Goal: Information Seeking & Learning: Learn about a topic

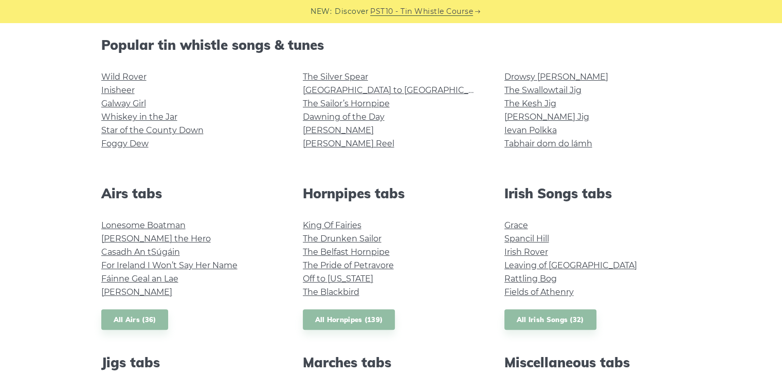
scroll to position [206, 0]
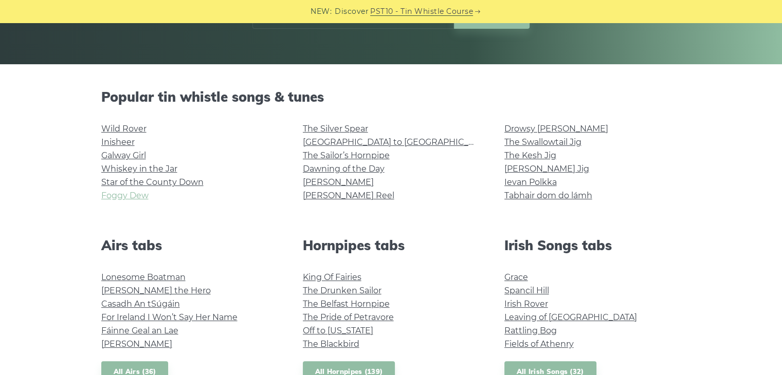
click at [132, 197] on link "Foggy Dew" at bounding box center [124, 196] width 47 height 10
click at [136, 130] on link "Wild Rover" at bounding box center [123, 129] width 45 height 10
click at [193, 186] on link "Star of the County Down" at bounding box center [152, 182] width 102 height 10
click at [303, 126] on link "The Silver Spear" at bounding box center [335, 129] width 65 height 10
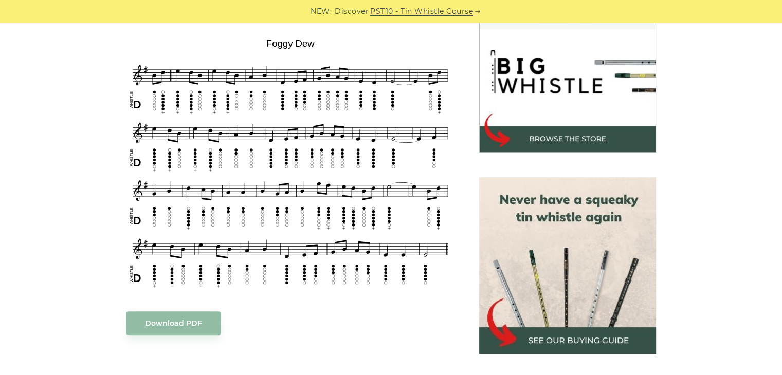
scroll to position [309, 0]
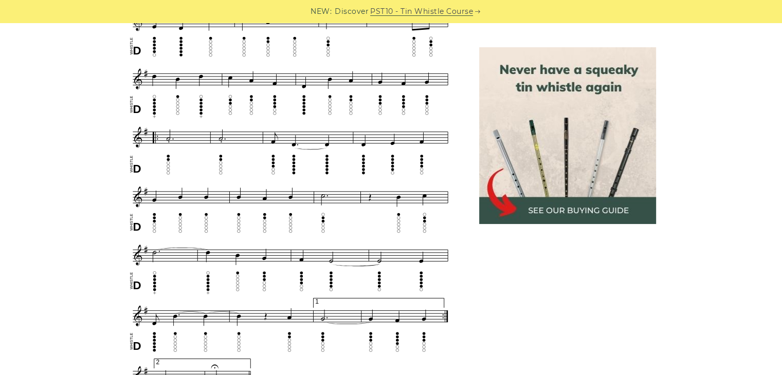
scroll to position [617, 0]
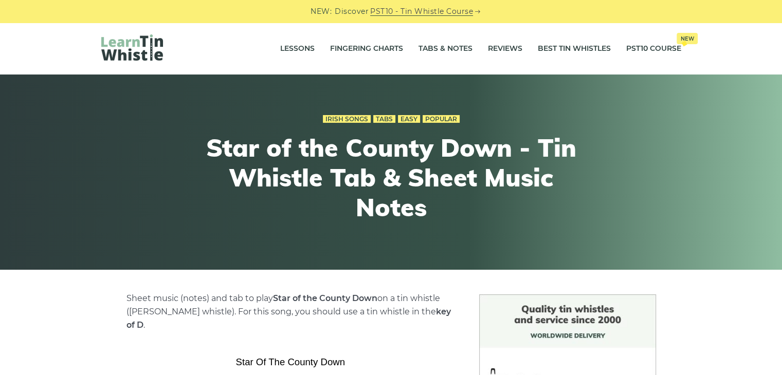
scroll to position [263, 0]
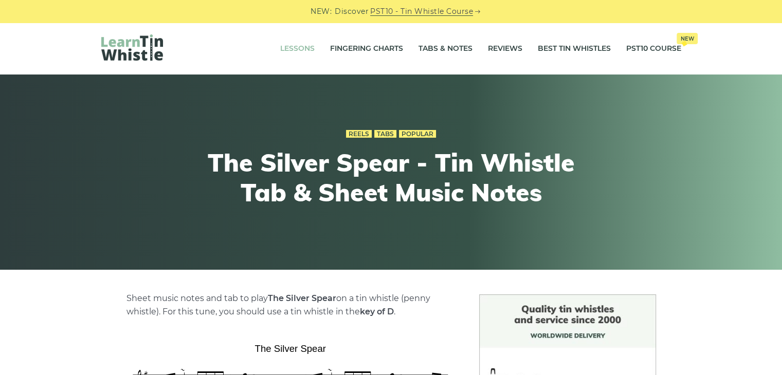
click at [300, 39] on link "Lessons" at bounding box center [297, 49] width 34 height 26
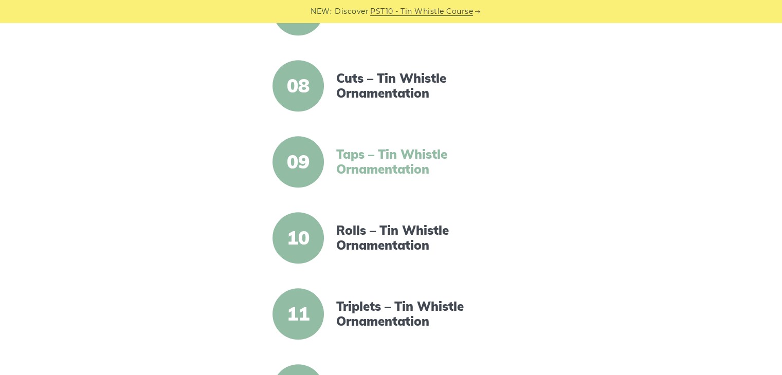
scroll to position [771, 0]
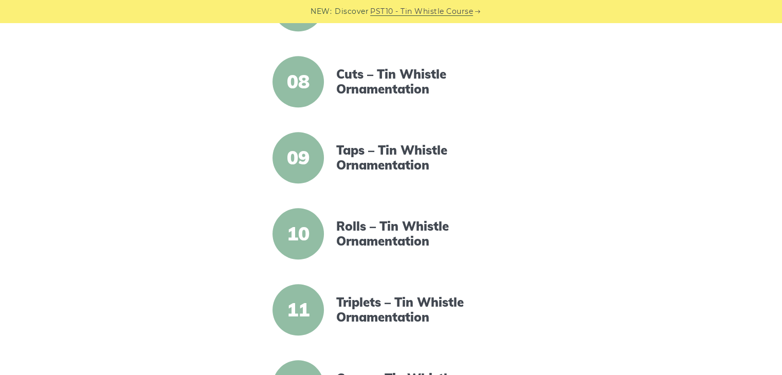
click at [354, 249] on article "10 Rolls – Tin Whistle Ornamentation" at bounding box center [391, 233] width 403 height 51
click at [379, 151] on link "Taps – Tin Whistle Ornamentation" at bounding box center [424, 158] width 177 height 30
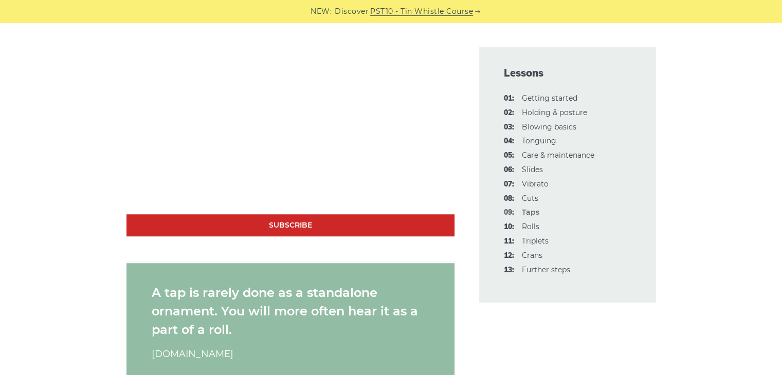
scroll to position [823, 0]
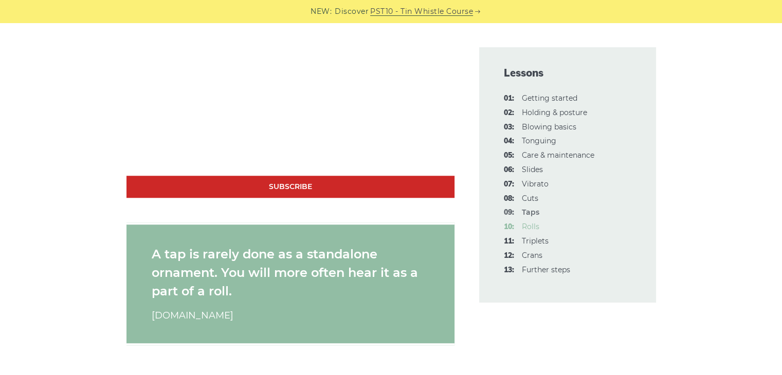
click at [527, 229] on link "10: Rolls" at bounding box center [530, 226] width 17 height 9
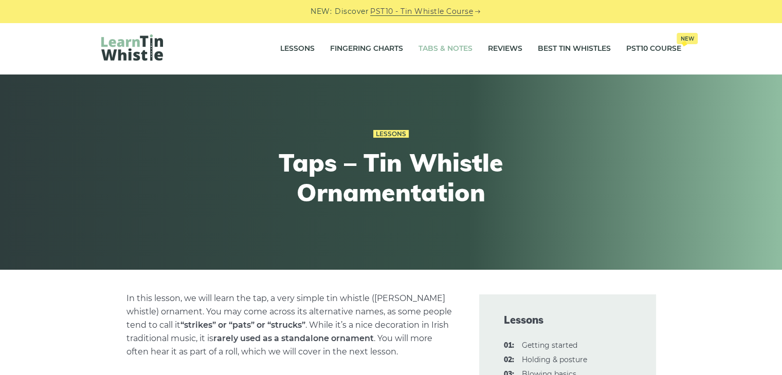
click at [420, 50] on link "Tabs & Notes" at bounding box center [446, 49] width 54 height 26
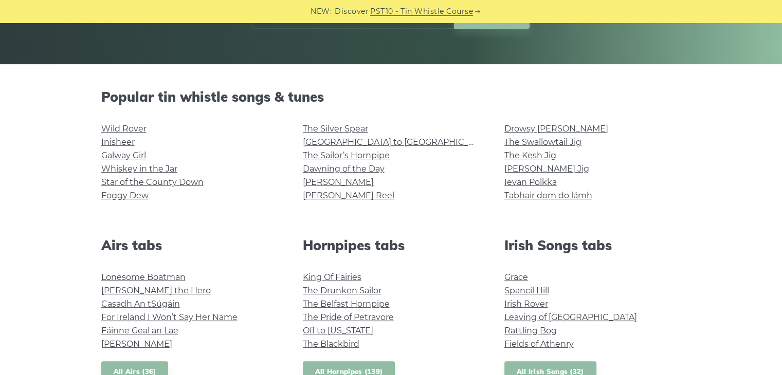
scroll to position [463, 0]
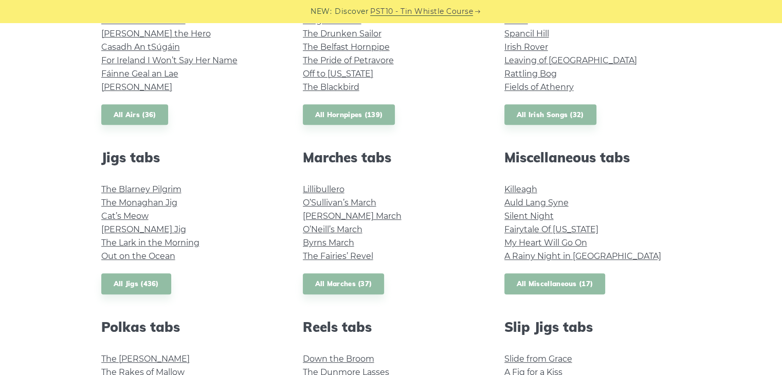
click at [518, 291] on link "All Miscellaneous (17)" at bounding box center [555, 284] width 101 height 21
click at [523, 126] on div "Popular tin whistle songs & tunes Wild Rover Inisheer Galway Girl Whiskey in th…" at bounding box center [391, 245] width 605 height 826
click at [525, 119] on link "All Irish Songs (32)" at bounding box center [551, 114] width 92 height 21
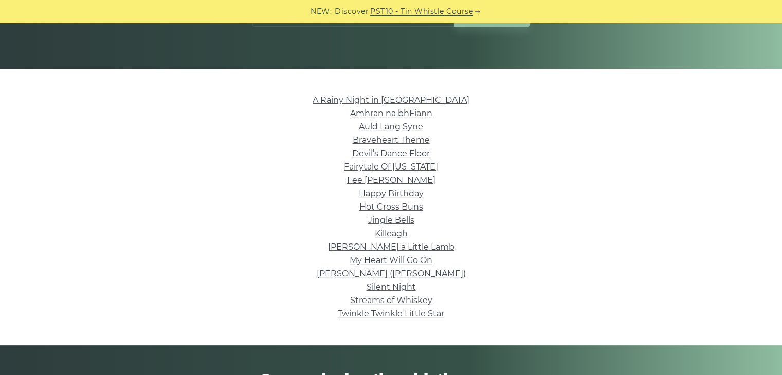
scroll to position [257, 0]
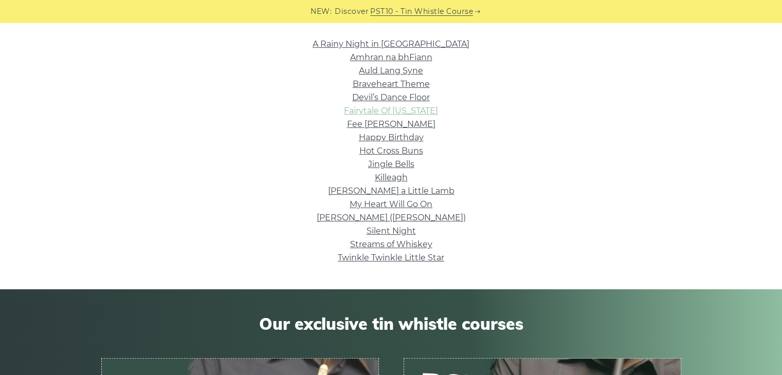
click at [434, 111] on link "Fairytale Of [US_STATE]" at bounding box center [391, 111] width 94 height 10
click at [396, 208] on link "My Heart Will Go On" at bounding box center [391, 205] width 83 height 10
click at [368, 139] on link "Happy Birthday" at bounding box center [391, 138] width 65 height 10
click at [370, 229] on link "Silent Night" at bounding box center [391, 231] width 49 height 10
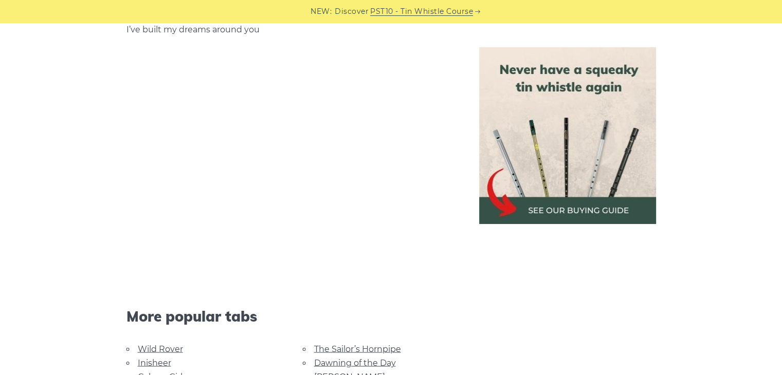
scroll to position [1713, 0]
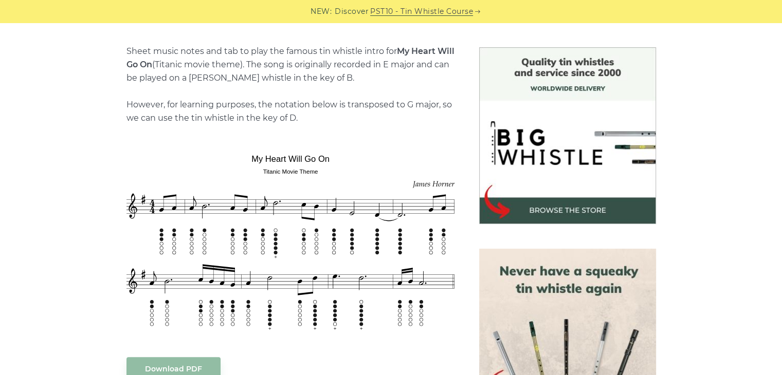
scroll to position [309, 0]
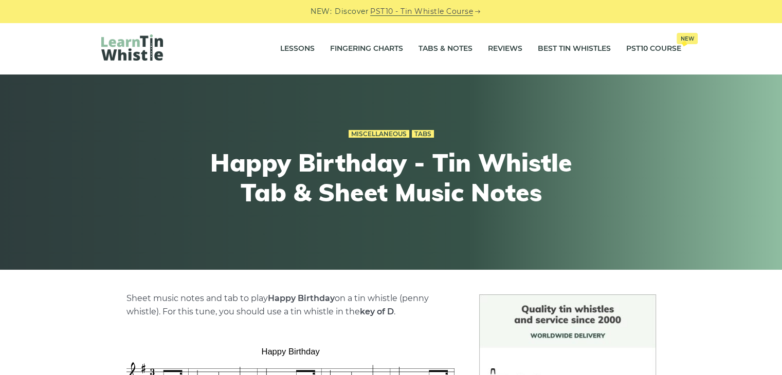
scroll to position [206, 0]
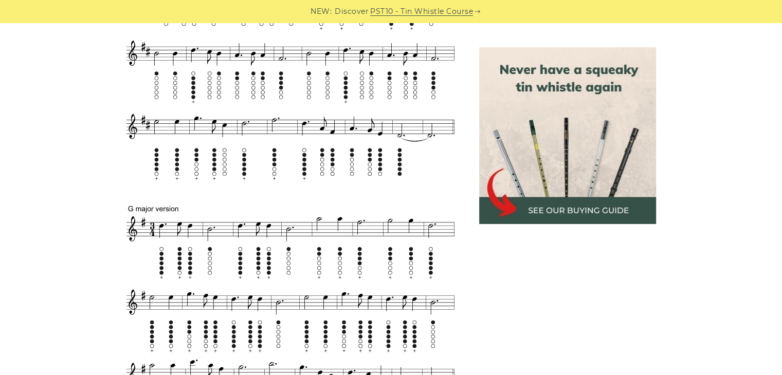
scroll to position [771, 0]
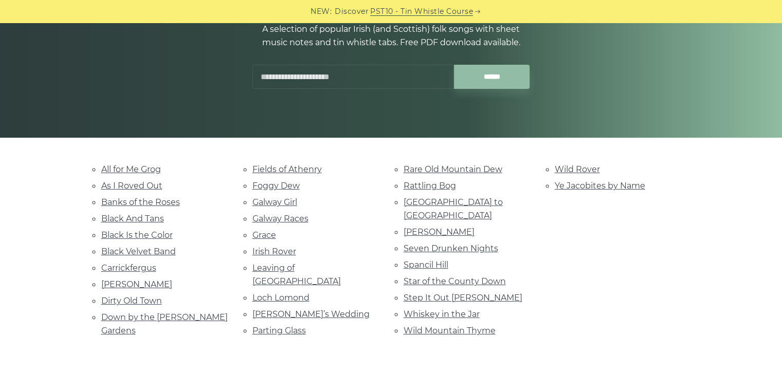
scroll to position [154, 0]
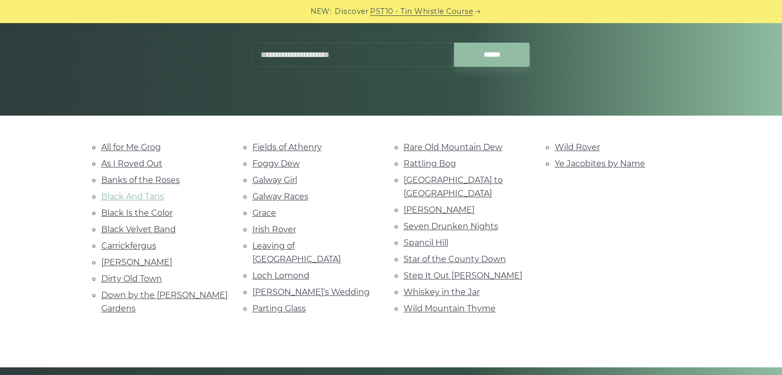
click at [147, 198] on link "Black And Tans" at bounding box center [132, 197] width 63 height 10
click at [293, 229] on link "Irish Rover" at bounding box center [275, 230] width 44 height 10
click at [304, 271] on link "Loch Lomond" at bounding box center [281, 276] width 57 height 10
click at [288, 304] on link "Parting Glass" at bounding box center [279, 309] width 53 height 10
click at [416, 159] on link "Rattling Bog" at bounding box center [430, 164] width 52 height 10
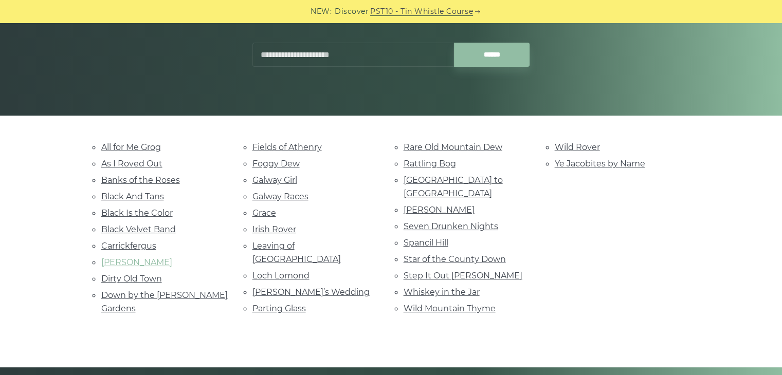
click at [136, 258] on link "Danny Boy" at bounding box center [136, 263] width 71 height 10
click at [146, 241] on link "Carrickfergus" at bounding box center [128, 246] width 55 height 10
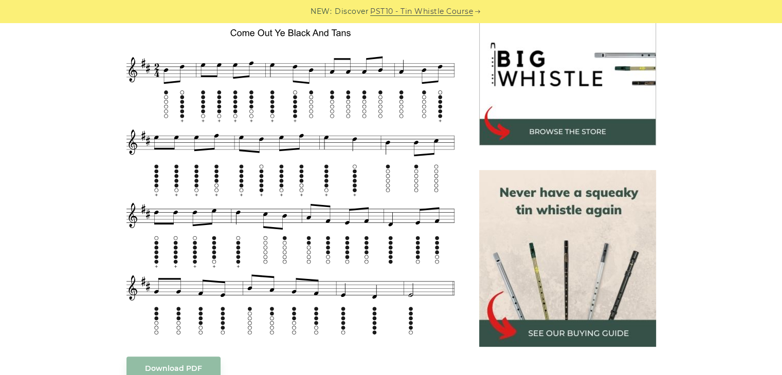
scroll to position [309, 0]
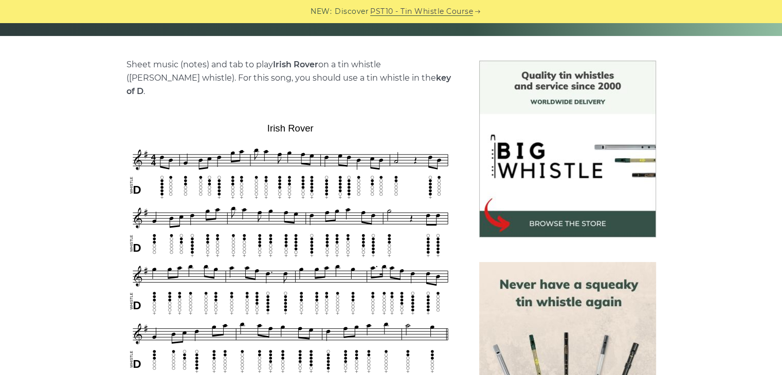
scroll to position [257, 0]
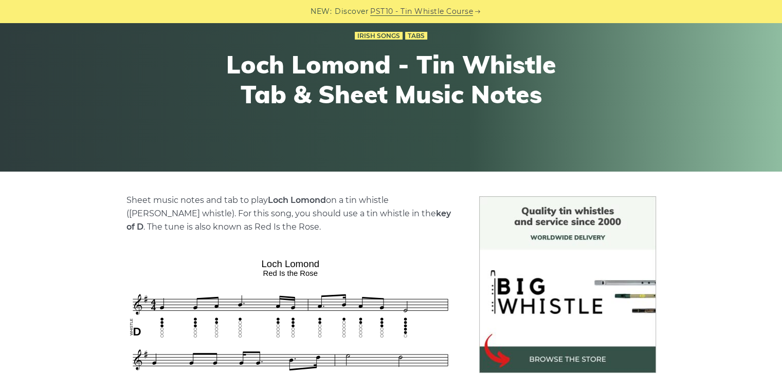
scroll to position [309, 0]
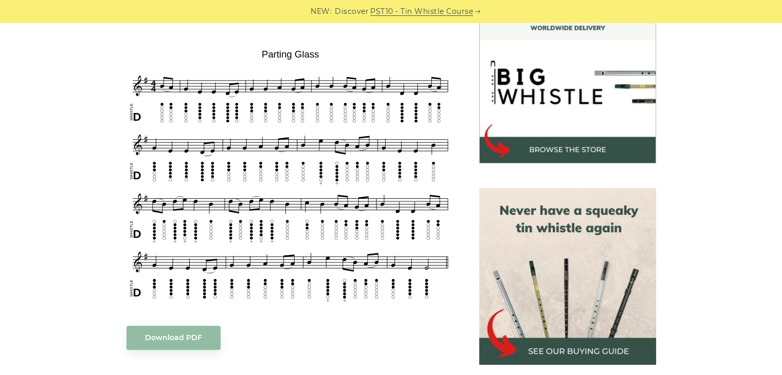
scroll to position [309, 0]
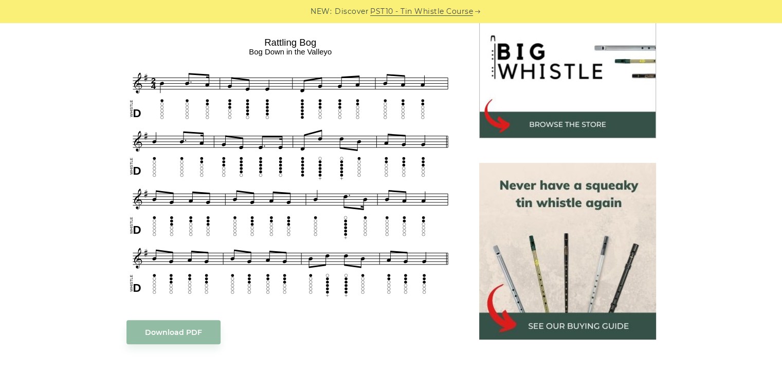
scroll to position [309, 0]
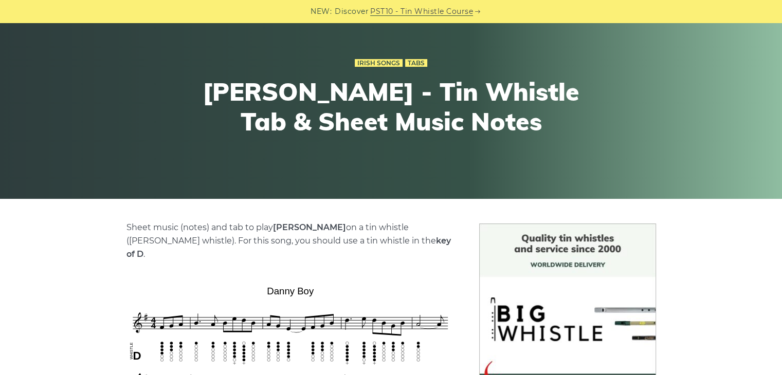
scroll to position [309, 0]
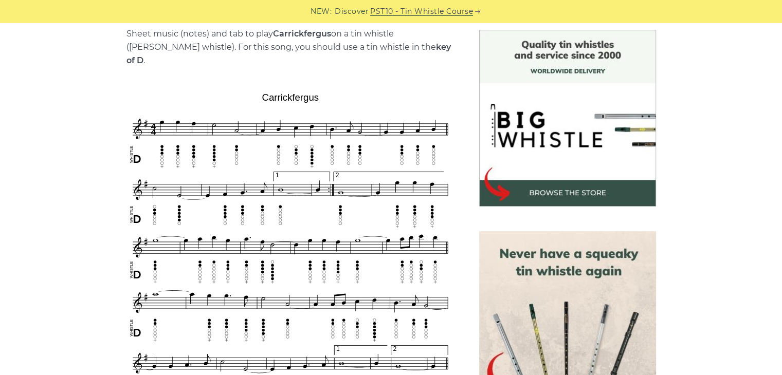
scroll to position [360, 0]
